Goal: Transaction & Acquisition: Purchase product/service

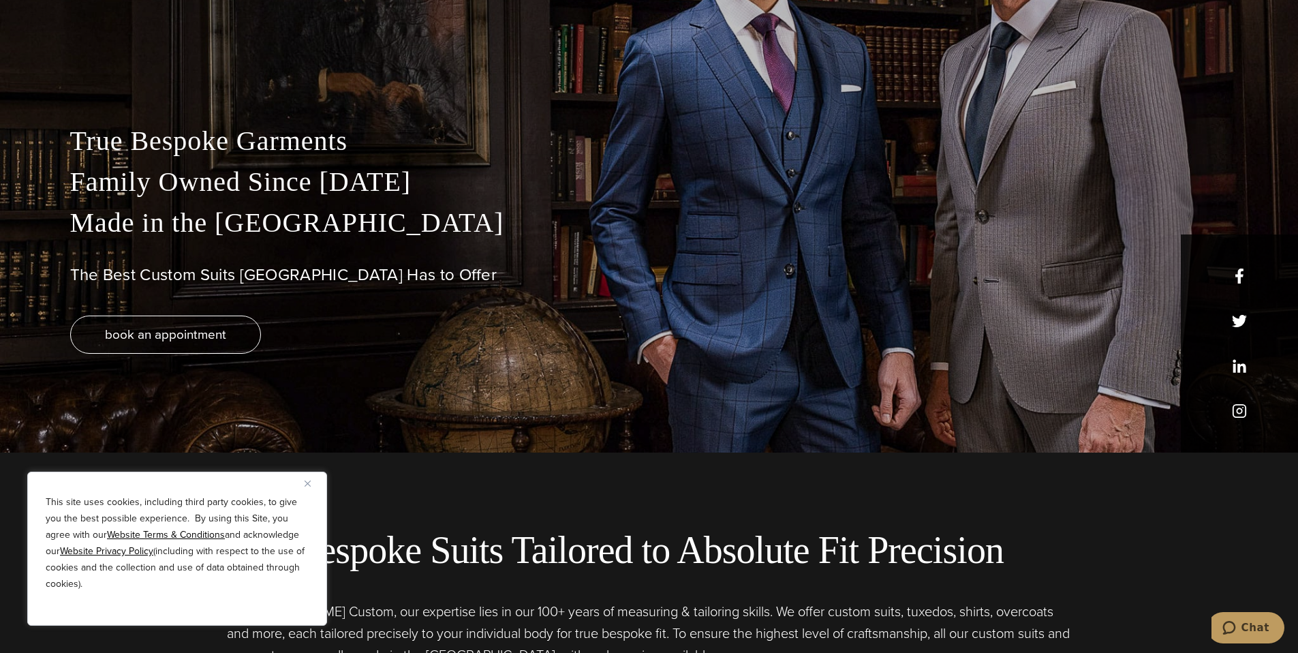
scroll to position [204, 0]
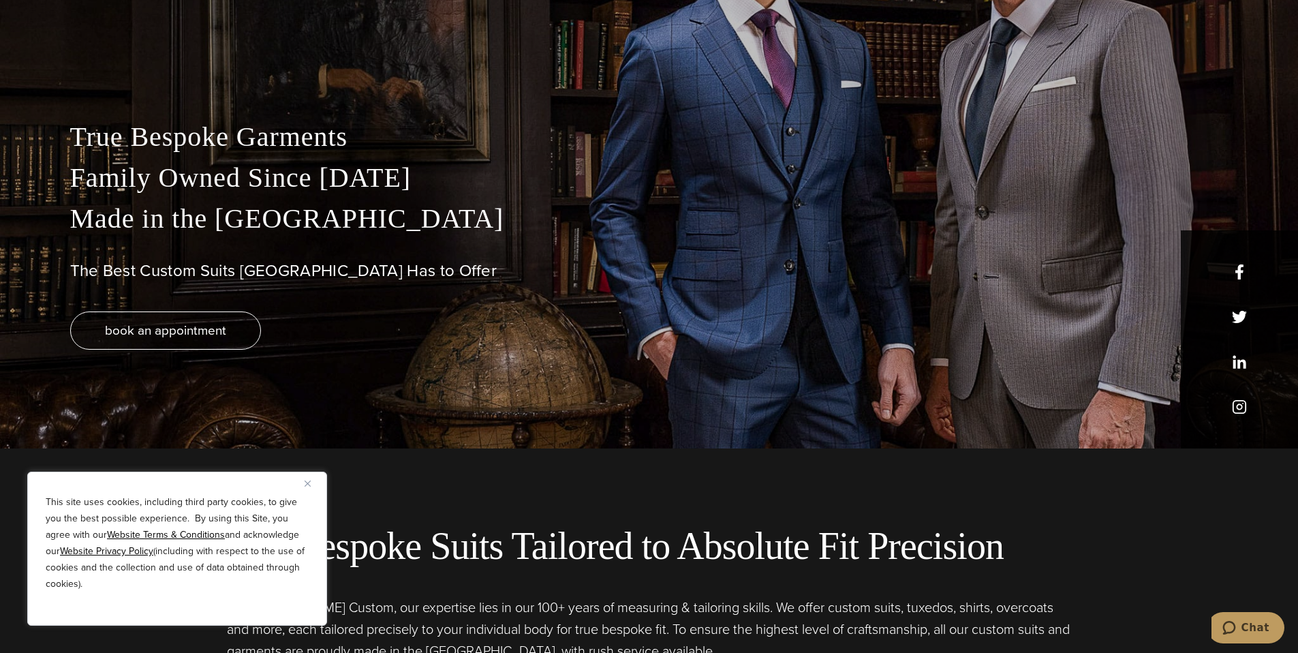
click at [308, 482] on img "Close" at bounding box center [308, 483] width 6 height 6
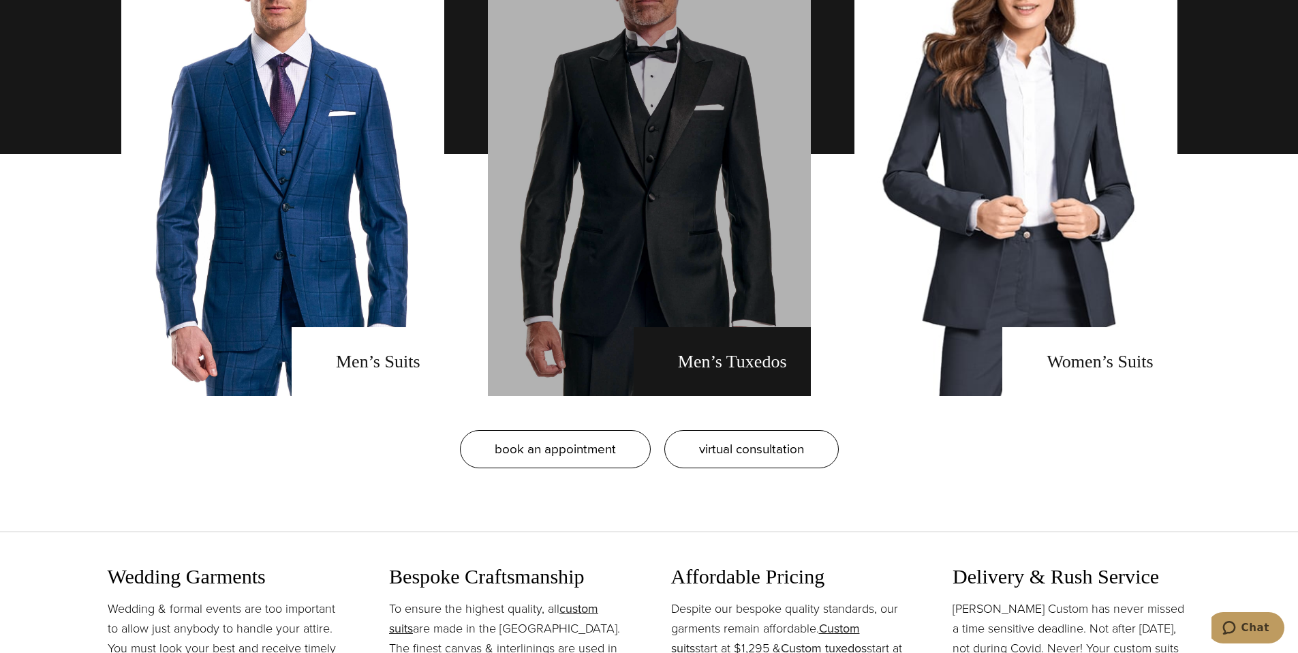
scroll to position [1226, 0]
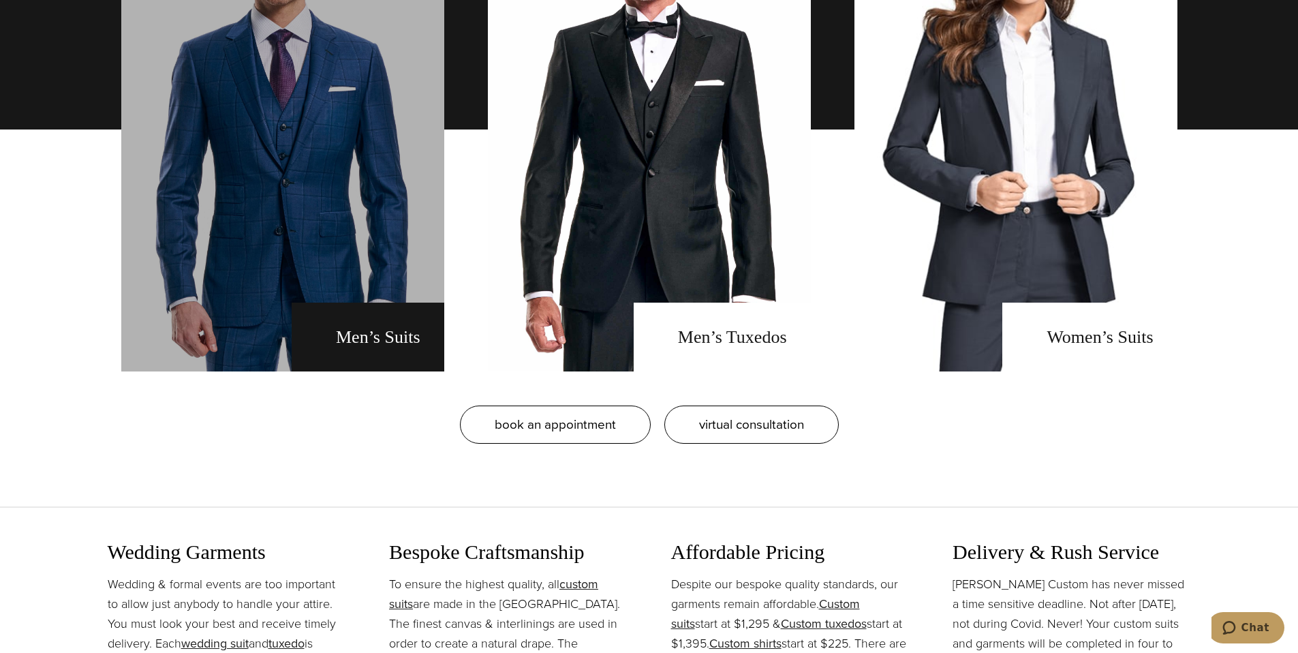
click at [309, 266] on link "men's suits" at bounding box center [282, 130] width 323 height 484
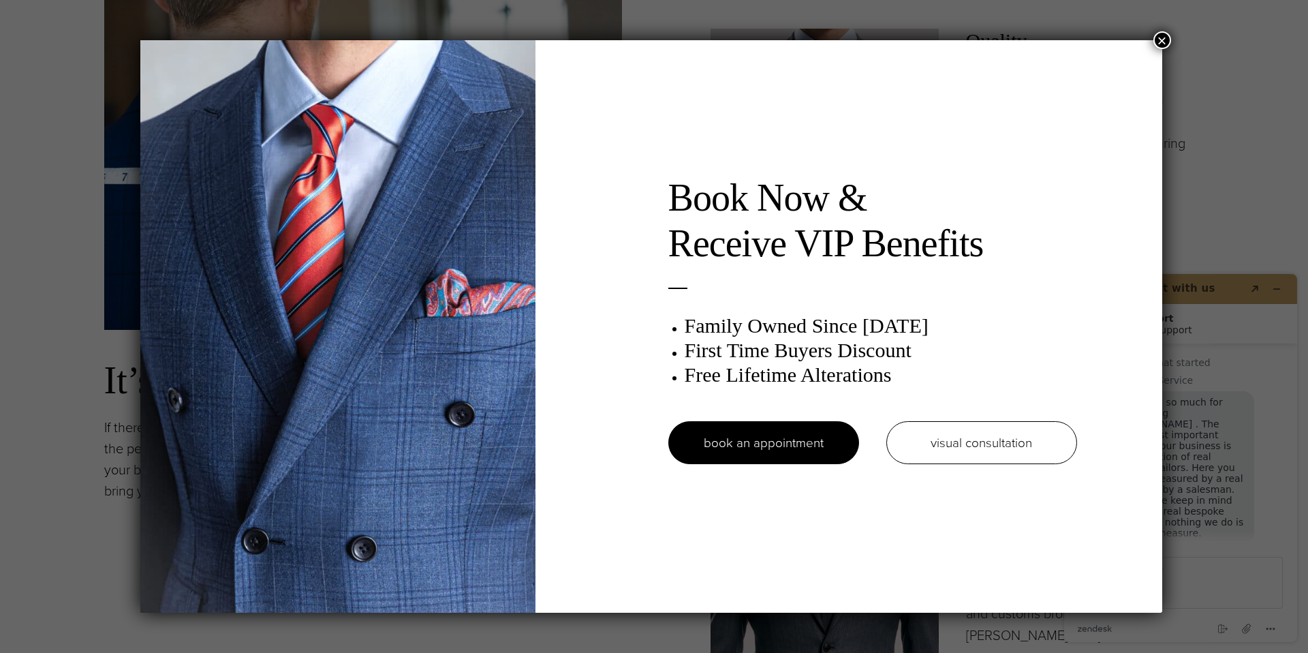
click at [1166, 37] on button "×" at bounding box center [1162, 40] width 18 height 18
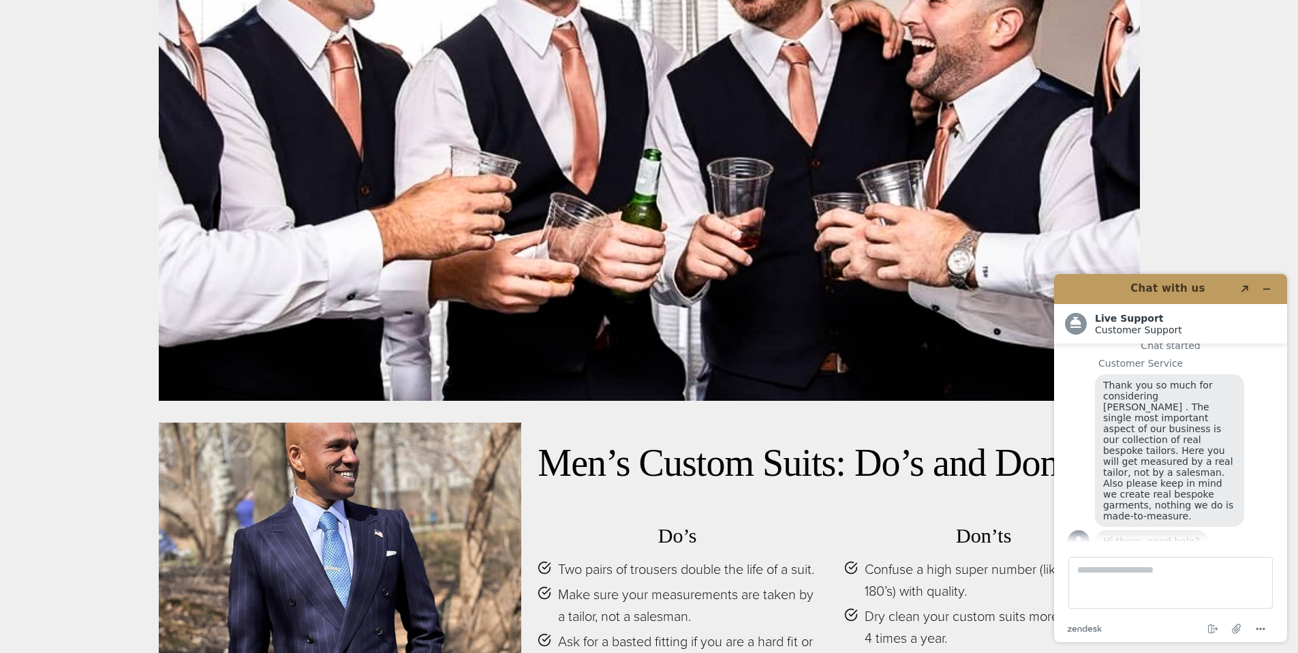
scroll to position [6268, 0]
